Goal: Find specific page/section

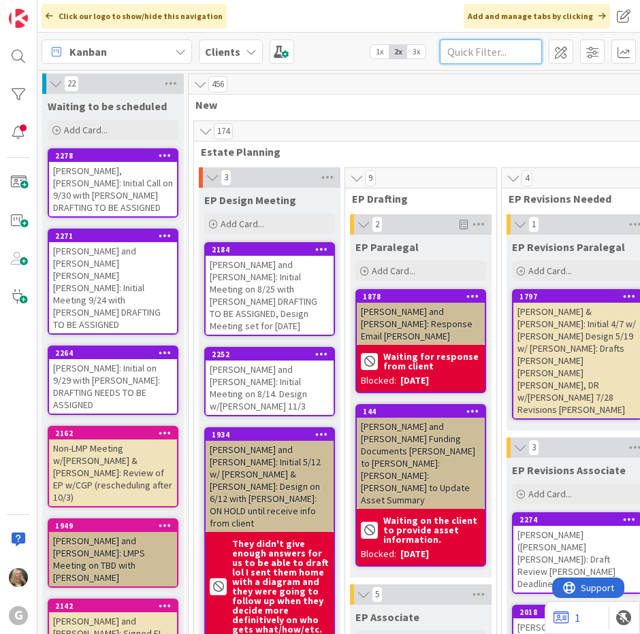
click at [486, 47] on input "text" at bounding box center [491, 51] width 102 height 25
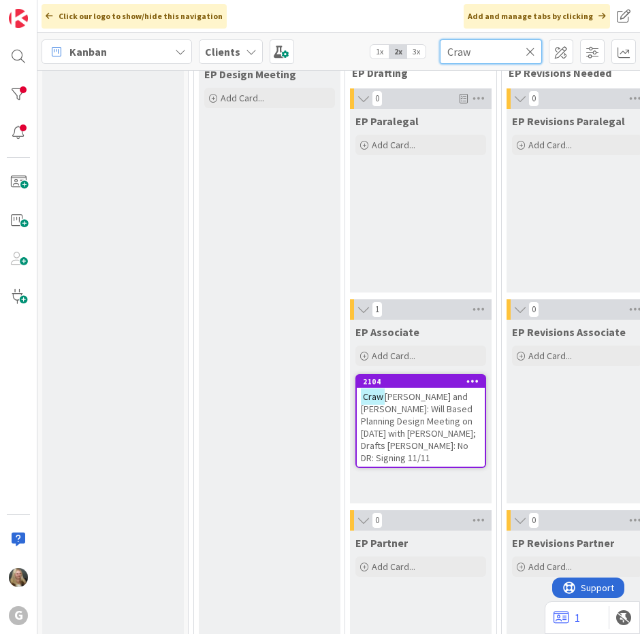
scroll to position [136, 0]
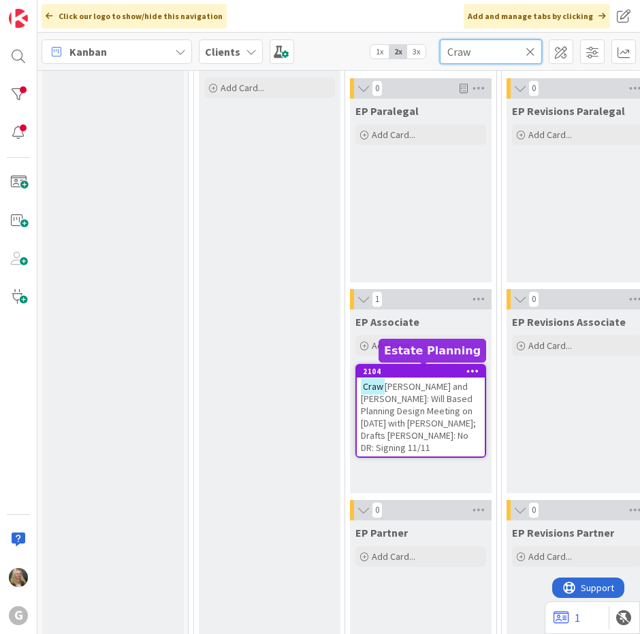
type input "Craw"
click at [434, 398] on span "[PERSON_NAME] and [PERSON_NAME]: Will Based Planning Design Meeting on [DATE] w…" at bounding box center [418, 417] width 115 height 74
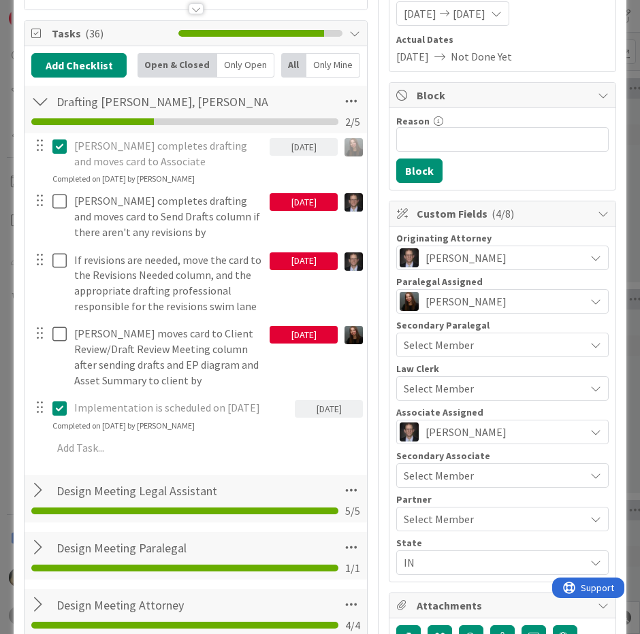
scroll to position [204, 0]
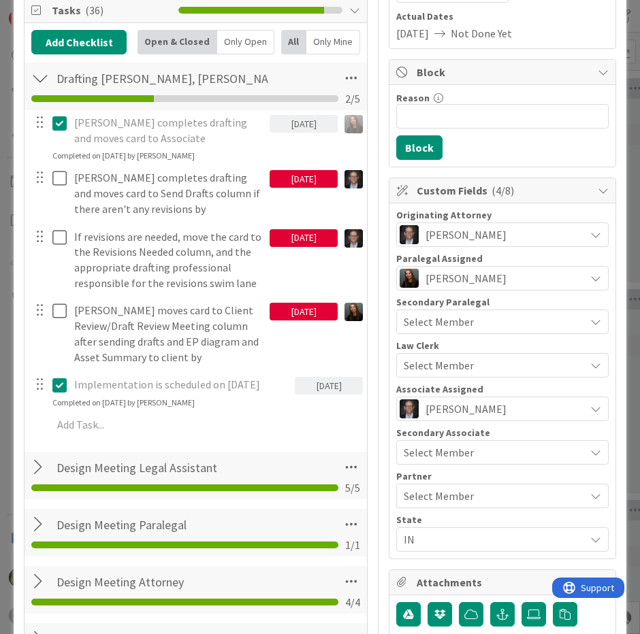
click at [202, 489] on li at bounding box center [184, 488] width 61 height 7
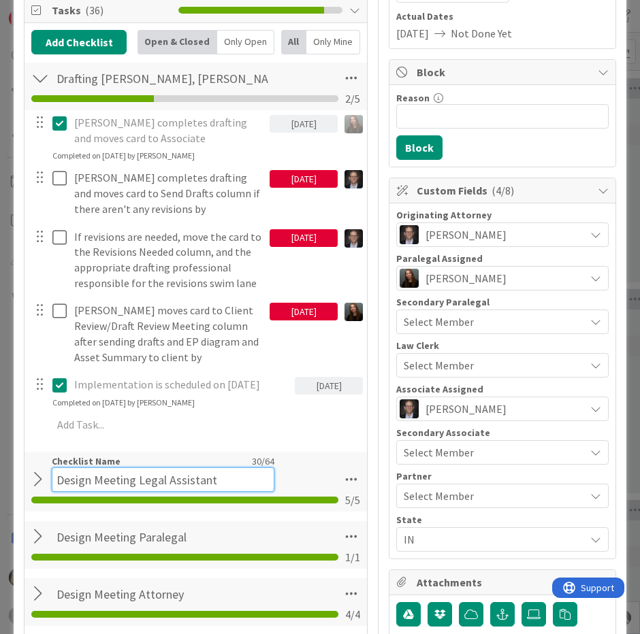
click at [76, 475] on input "Design Meeting Legal Assistant" at bounding box center [163, 480] width 223 height 25
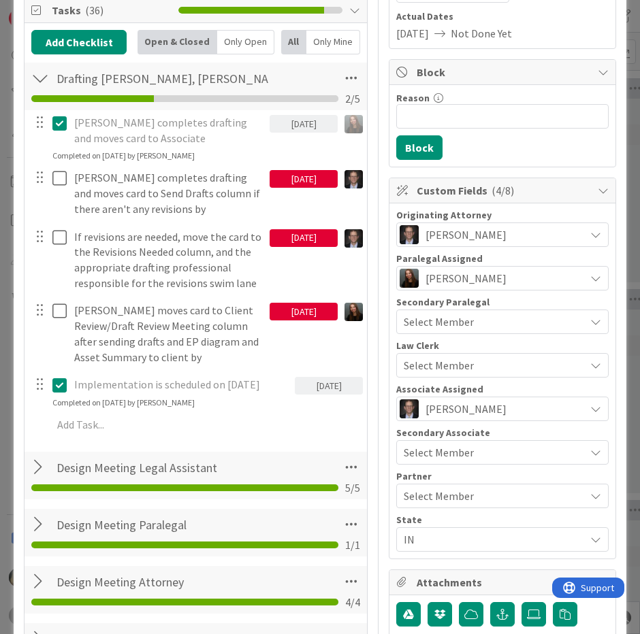
click at [36, 477] on div at bounding box center [40, 467] width 18 height 25
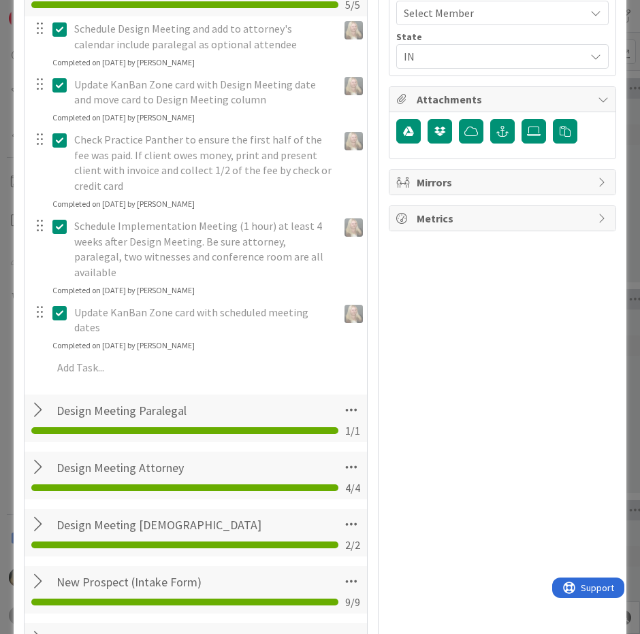
scroll to position [749, 0]
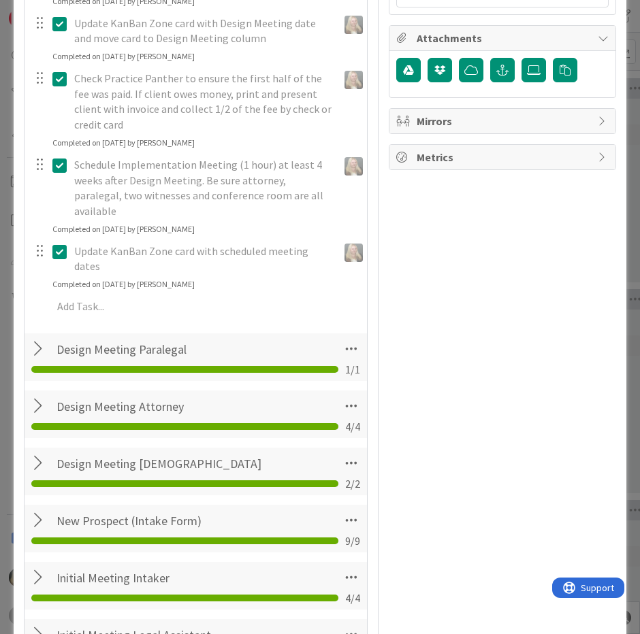
click at [33, 337] on div at bounding box center [40, 349] width 18 height 25
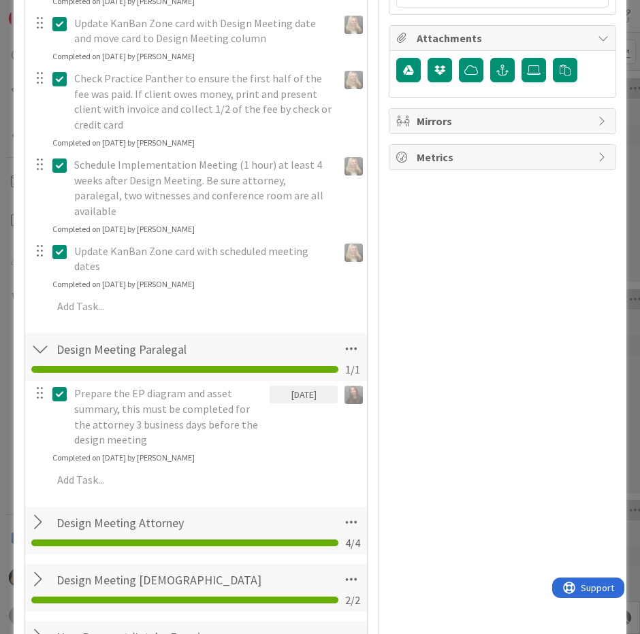
click at [37, 510] on div at bounding box center [40, 522] width 18 height 25
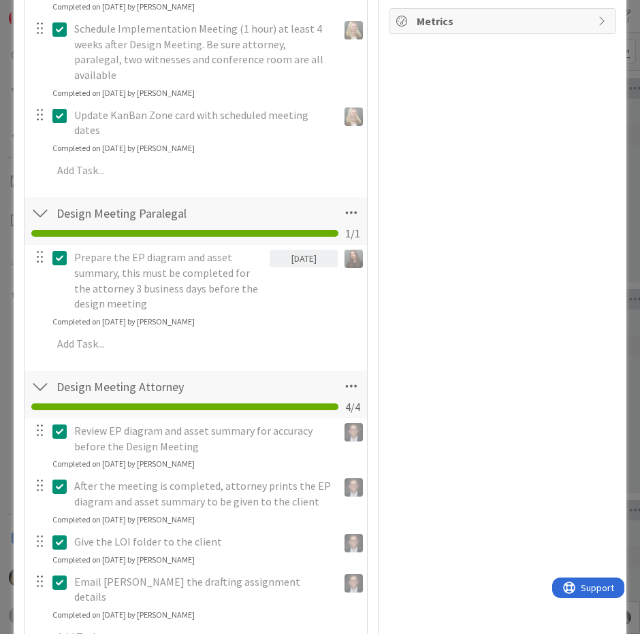
scroll to position [1021, 0]
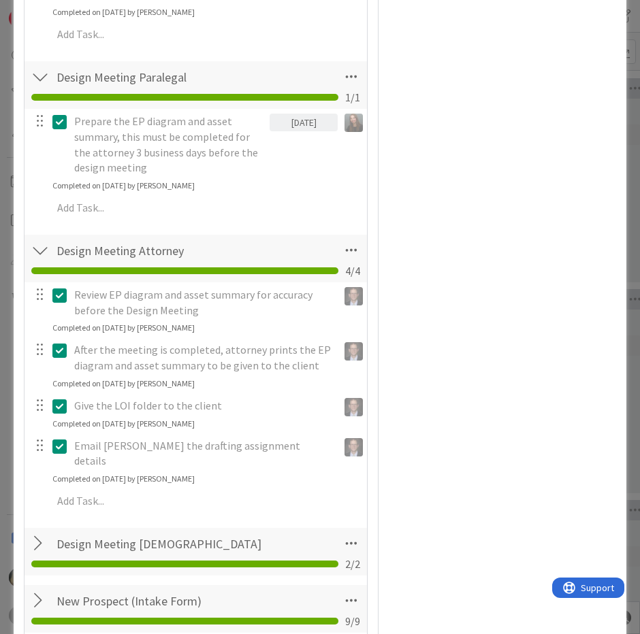
click at [37, 532] on div at bounding box center [40, 544] width 18 height 25
